Goal: Task Accomplishment & Management: Complete application form

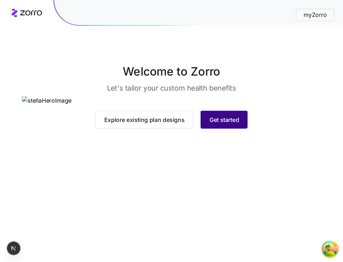
scroll to position [3, 0]
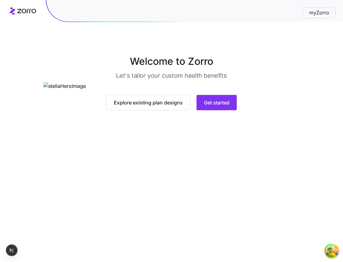
click at [227, 224] on main "Welcome to Zorro Let's tailor your custom health benefits Explore existing plan…" at bounding box center [171, 131] width 343 height 262
click at [221, 110] on button "Get started" at bounding box center [216, 102] width 40 height 15
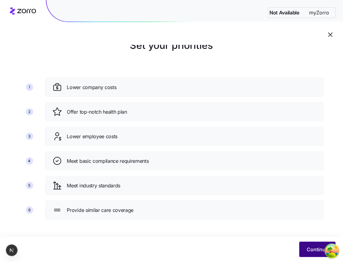
scroll to position [18, 0]
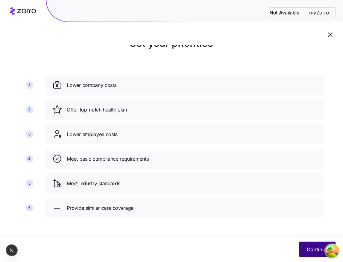
click at [296, 224] on button "Continue" at bounding box center [317, 249] width 36 height 15
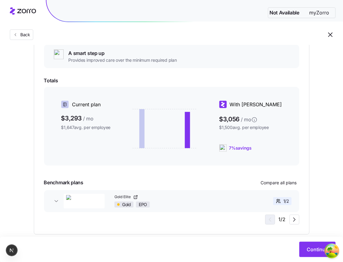
scroll to position [123, 0]
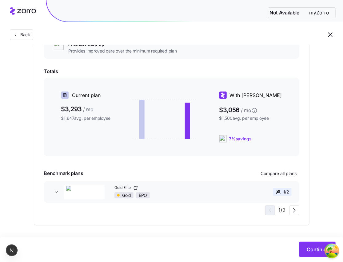
click at [208, 200] on button "Gold Elite Gold EPO 1 / 2" at bounding box center [171, 192] width 255 height 22
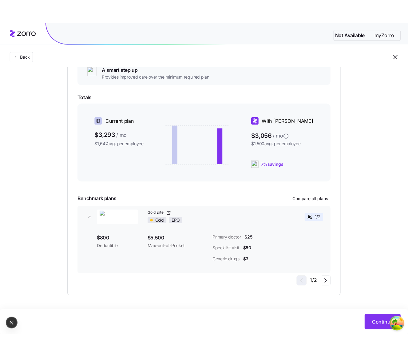
scroll to position [76, 0]
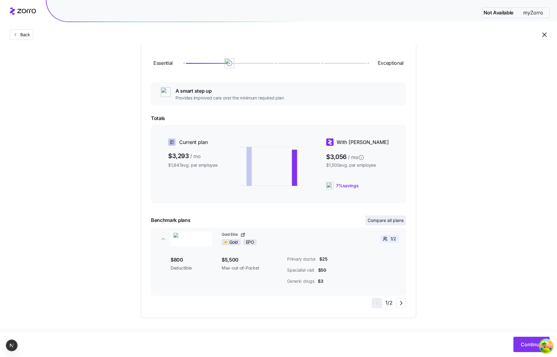
click at [296, 221] on span "Compare all plans" at bounding box center [385, 220] width 36 height 6
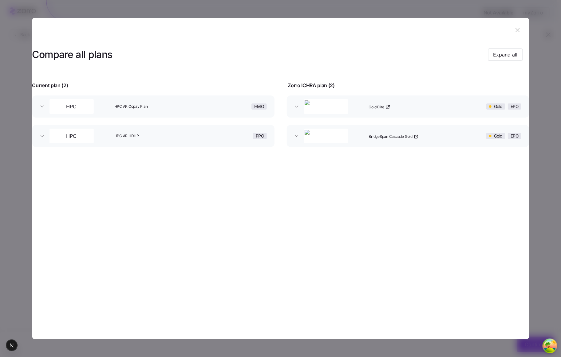
click at [296, 110] on div "Gold Elite" at bounding box center [412, 107] width 93 height 20
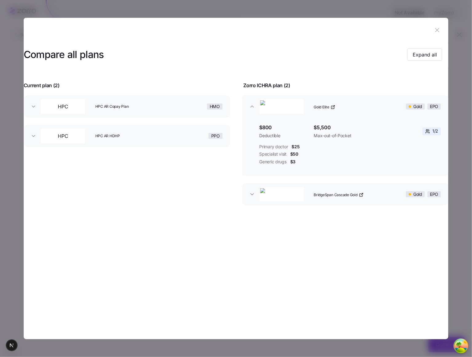
click at [168, 106] on span "HPC AR Copay Plan" at bounding box center [131, 106] width 73 height 5
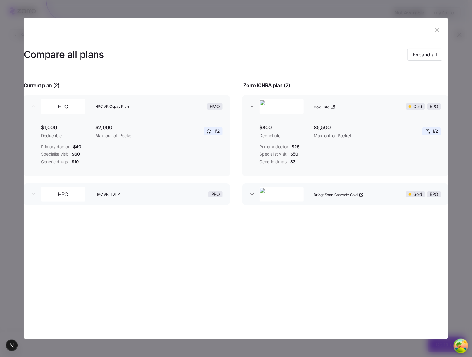
click at [296, 95] on div at bounding box center [236, 178] width 472 height 357
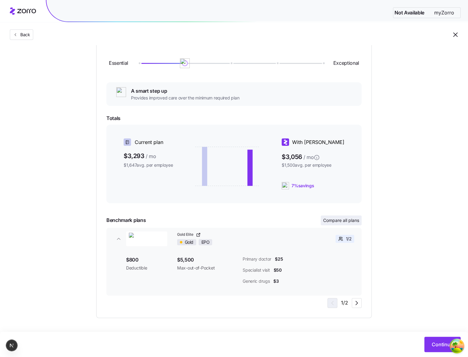
click at [296, 219] on span "Compare all plans" at bounding box center [341, 220] width 36 height 6
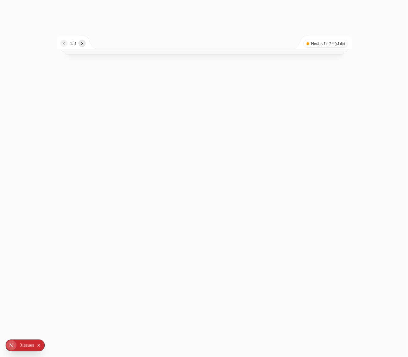
scroll to position [0, 0]
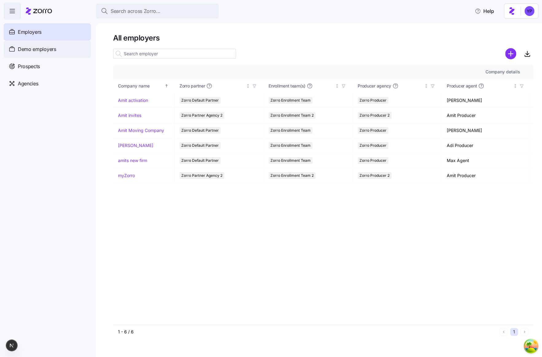
click at [32, 53] on div "Demo employers" at bounding box center [47, 49] width 87 height 17
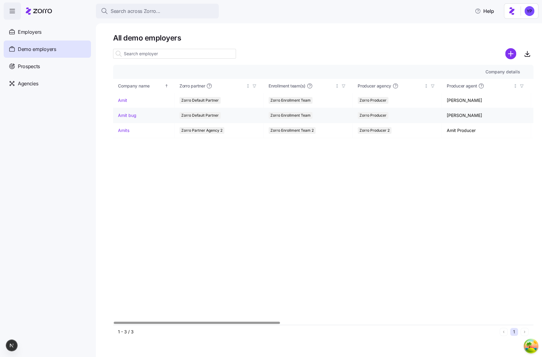
click at [124, 115] on link "Amit bug" at bounding box center [127, 115] width 18 height 6
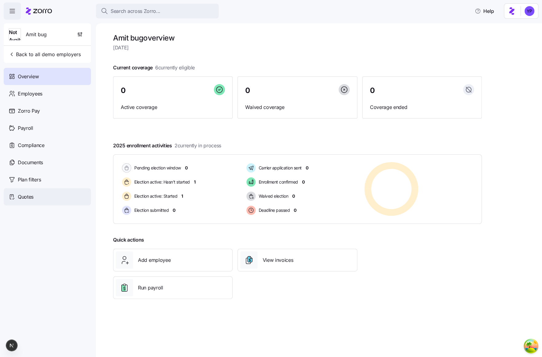
click at [48, 199] on div "Quotes" at bounding box center [47, 196] width 87 height 17
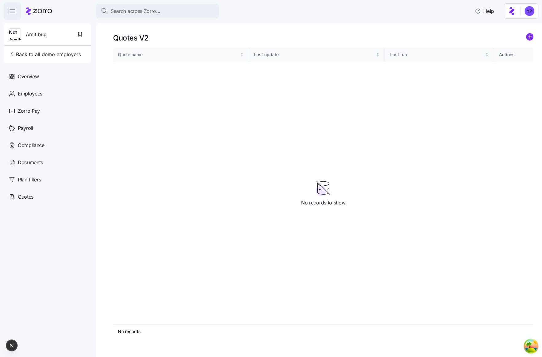
click at [529, 37] on icon "add icon" at bounding box center [529, 37] width 3 height 0
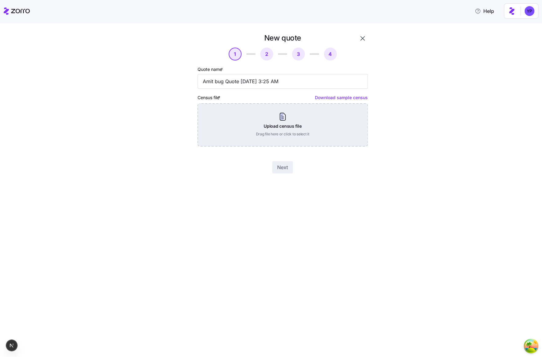
click at [332, 117] on div "Upload census file Drag file here or click to select it" at bounding box center [283, 125] width 170 height 43
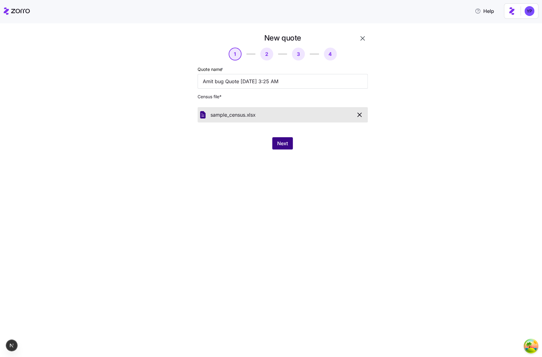
click at [276, 150] on button "Next" at bounding box center [282, 143] width 21 height 12
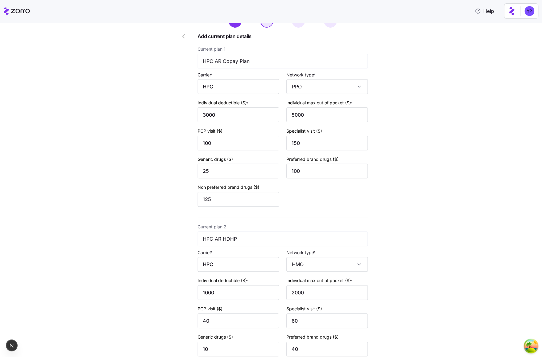
scroll to position [123, 0]
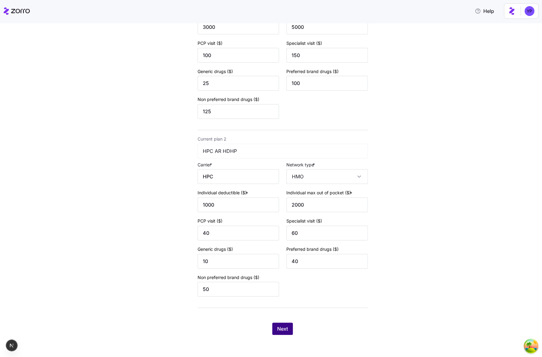
click at [288, 329] on button "Next" at bounding box center [282, 329] width 21 height 12
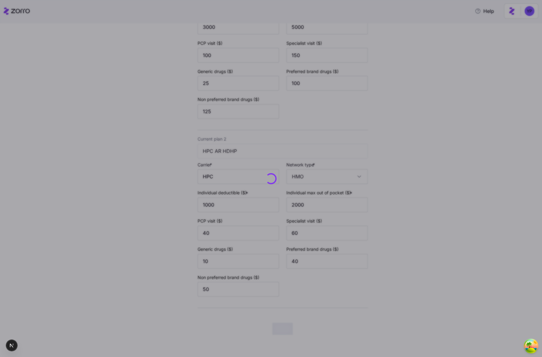
scroll to position [0, 0]
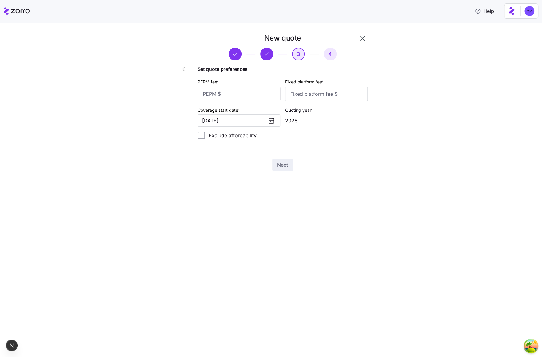
click at [245, 93] on input "PEPM fee *" at bounding box center [239, 94] width 83 height 15
type input "12"
drag, startPoint x: 319, startPoint y: 93, endPoint x: 323, endPoint y: 90, distance: 4.8
click at [320, 93] on input "Fixed platform fee *" at bounding box center [326, 94] width 83 height 15
type input "12"
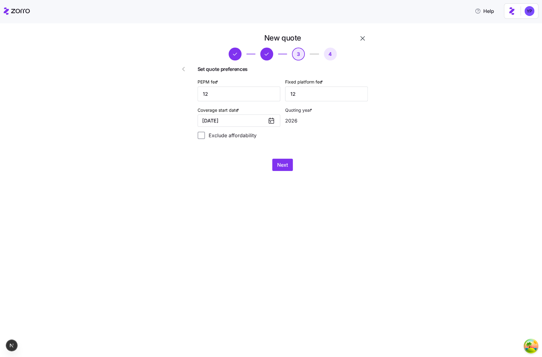
click at [268, 124] on icon at bounding box center [271, 120] width 7 height 7
click at [272, 122] on icon at bounding box center [271, 120] width 7 height 7
click at [244, 120] on button "01/01/2026" at bounding box center [239, 121] width 83 height 12
click at [216, 139] on icon "button" at bounding box center [214, 140] width 6 height 6
click at [223, 153] on button "Jan" at bounding box center [223, 155] width 31 height 13
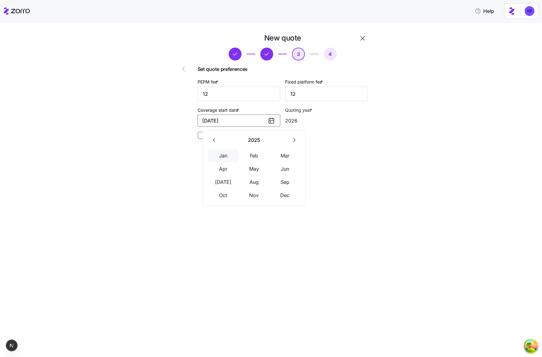
type input "2025"
click at [275, 167] on button "Next" at bounding box center [282, 165] width 21 height 12
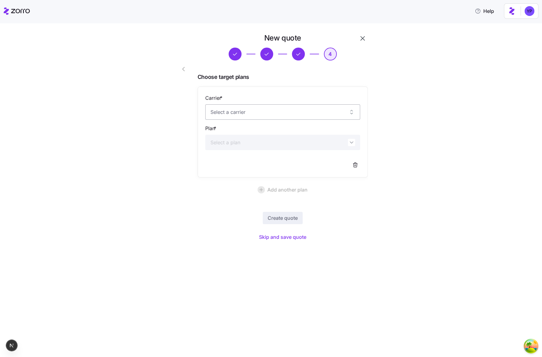
click at [256, 110] on input "Carrier *" at bounding box center [282, 111] width 155 height 15
drag, startPoint x: 208, startPoint y: 178, endPoint x: 237, endPoint y: 132, distance: 54.0
click at [208, 177] on div "Choose target plans Carrier * Plan * Add another plan" at bounding box center [283, 135] width 170 height 124
click at [237, 100] on div "Carrier *" at bounding box center [282, 106] width 155 height 25
click at [241, 110] on input "Carrier *" at bounding box center [282, 111] width 155 height 15
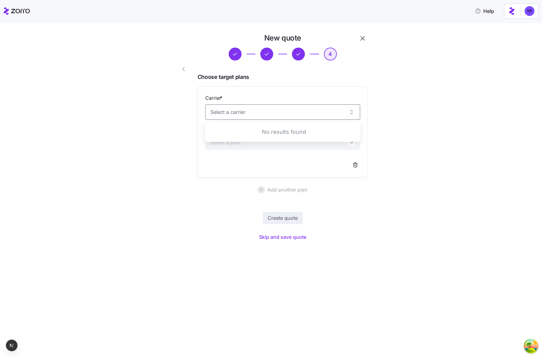
drag, startPoint x: 133, startPoint y: 161, endPoint x: 136, endPoint y: 161, distance: 3.4
click at [134, 161] on div "New quote 4 Choose target plans Carrier * Plan * Add another plan Create quote …" at bounding box center [275, 141] width 516 height 217
click at [280, 235] on span "Skip and save quote" at bounding box center [282, 236] width 47 height 7
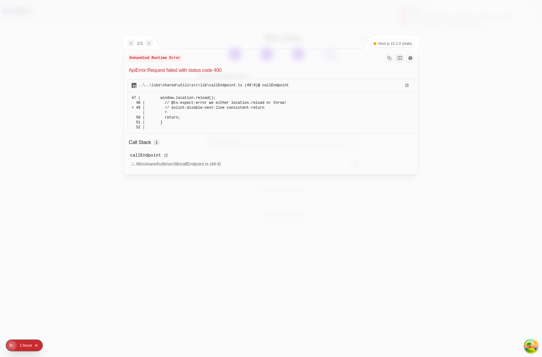
click at [185, 216] on div at bounding box center [271, 178] width 542 height 357
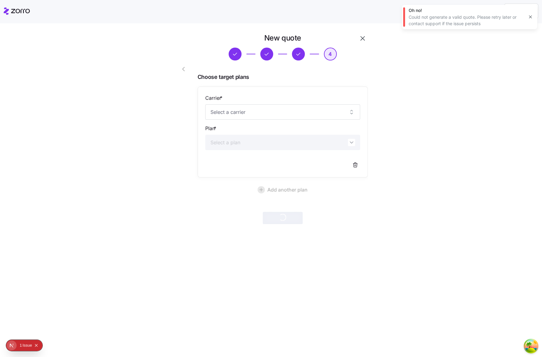
click at [169, 174] on div at bounding box center [177, 129] width 35 height 196
click at [225, 111] on input "Carrier *" at bounding box center [282, 111] width 155 height 15
click at [160, 180] on div "New quote 4 Choose target plans Carrier * Plan * Add another plan Create quote" at bounding box center [275, 132] width 516 height 198
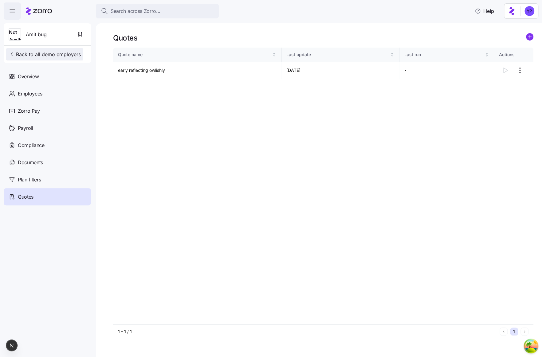
click at [17, 59] on button "Back to all demo employers" at bounding box center [44, 54] width 77 height 12
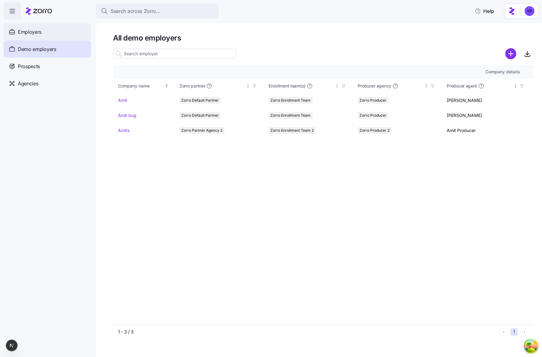
click at [35, 33] on span "Employers" at bounding box center [30, 32] width 24 height 8
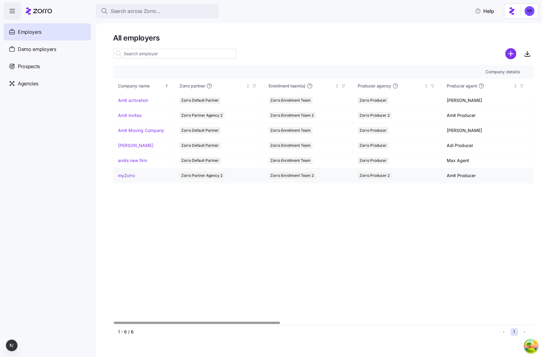
click at [130, 174] on link "myZorro" at bounding box center [126, 176] width 17 height 6
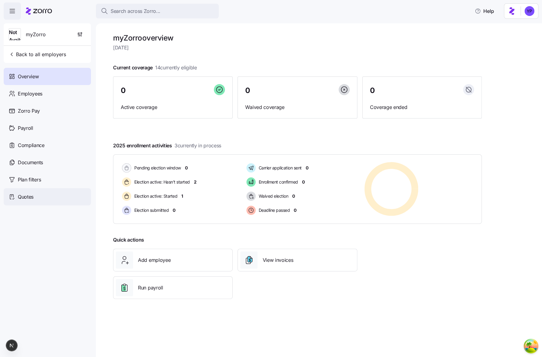
click at [71, 194] on div "Quotes" at bounding box center [47, 196] width 87 height 17
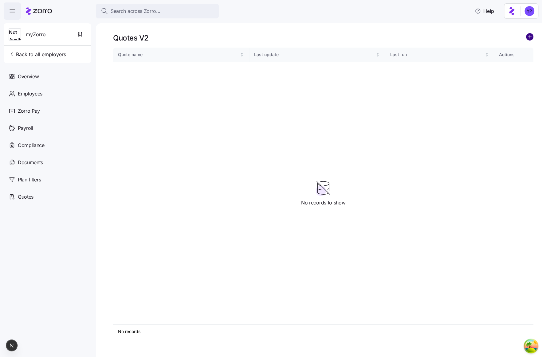
click at [528, 37] on circle "add icon" at bounding box center [529, 36] width 7 height 7
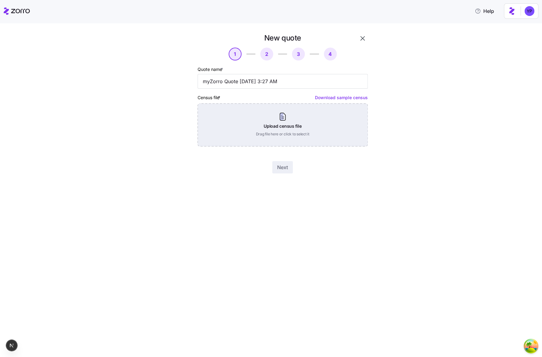
click at [263, 125] on div "Upload census file Drag file here or click to select it" at bounding box center [283, 125] width 170 height 43
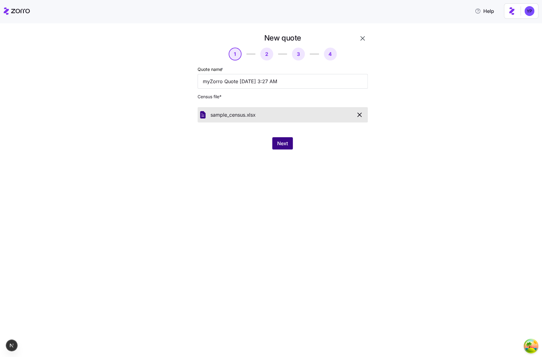
click at [286, 142] on span "Next" at bounding box center [282, 143] width 11 height 7
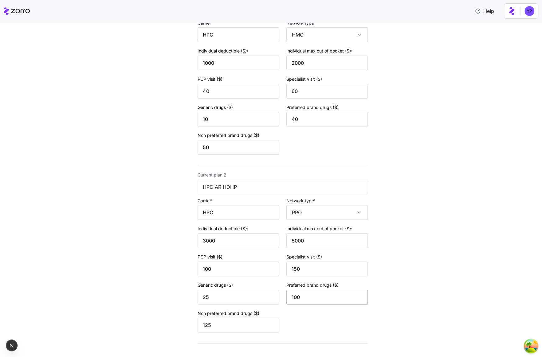
scroll to position [123, 0]
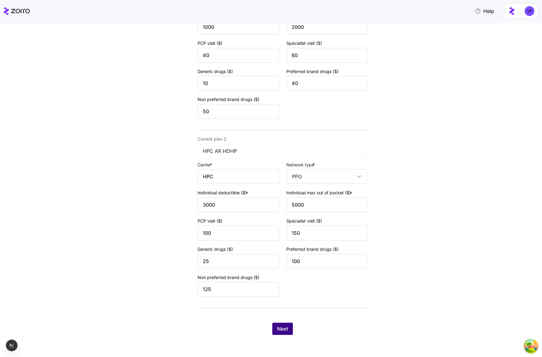
click at [281, 327] on span "Next" at bounding box center [282, 328] width 11 height 7
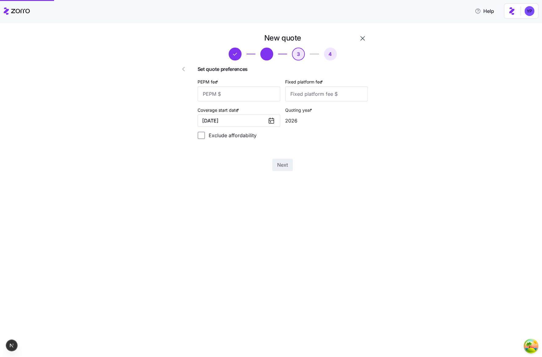
scroll to position [0, 0]
click at [229, 97] on input "PEPM fee *" at bounding box center [239, 94] width 83 height 15
type input "12"
click at [305, 96] on input "Fixed platform fee *" at bounding box center [326, 94] width 83 height 15
type input "12"
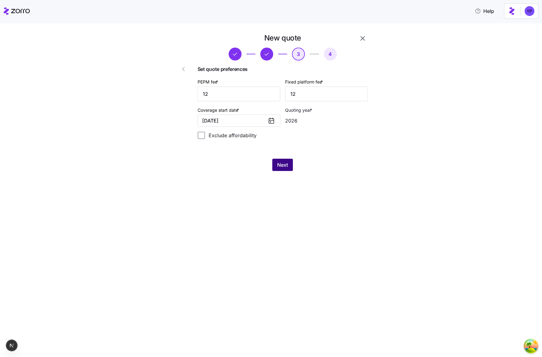
click at [279, 168] on span "Next" at bounding box center [282, 164] width 11 height 7
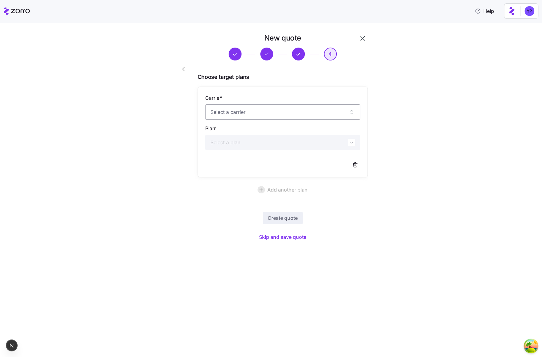
click at [239, 112] on input "Carrier *" at bounding box center [282, 111] width 155 height 15
click at [190, 191] on div at bounding box center [177, 138] width 35 height 214
click at [284, 243] on div "New quote 4 Choose target plans Carrier * Plan * Add another plan Create quote …" at bounding box center [275, 141] width 215 height 217
click at [283, 240] on span "Skip and save quote" at bounding box center [282, 236] width 47 height 7
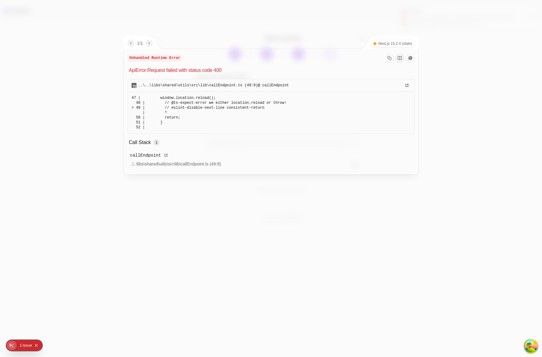
click at [165, 285] on div at bounding box center [271, 178] width 542 height 357
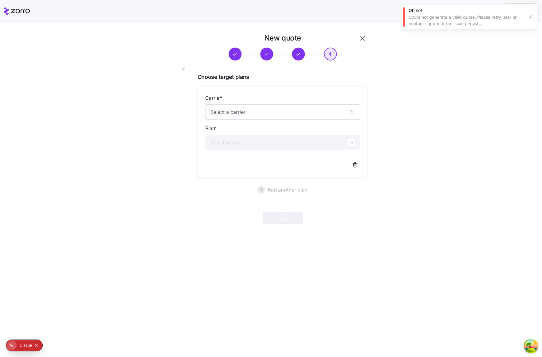
click at [183, 69] on icon "button" at bounding box center [183, 68] width 7 height 7
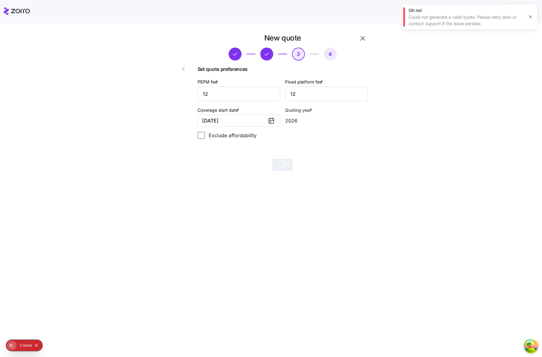
click at [183, 69] on icon "button" at bounding box center [183, 69] width 2 height 4
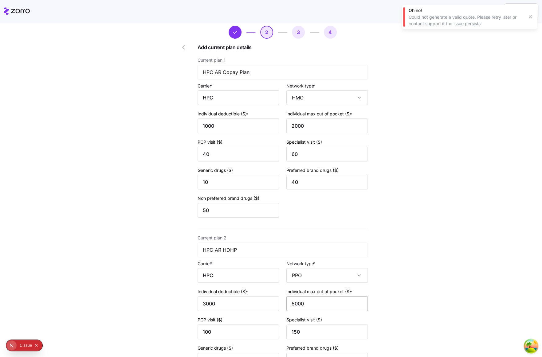
scroll to position [123, 0]
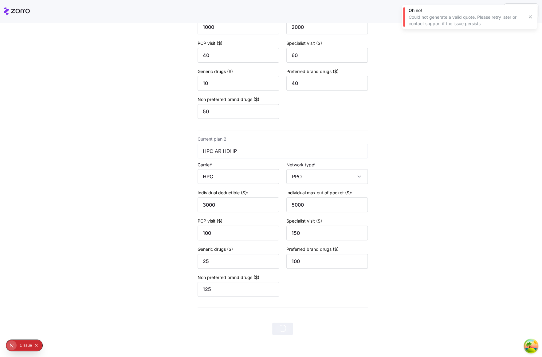
drag, startPoint x: 25, startPoint y: 16, endPoint x: 29, endPoint y: 15, distance: 4.0
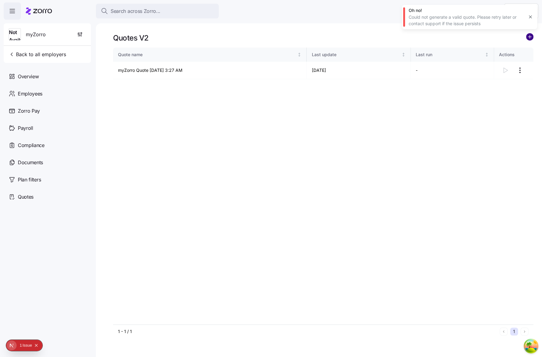
click at [531, 38] on circle "add icon" at bounding box center [529, 36] width 7 height 7
